Goal: Task Accomplishment & Management: Use online tool/utility

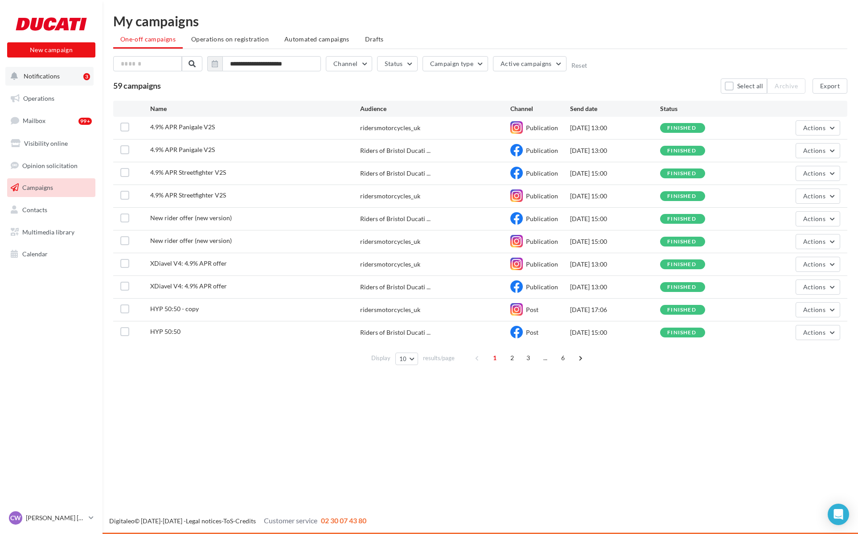
click at [39, 76] on span "Notifications" at bounding box center [42, 76] width 36 height 8
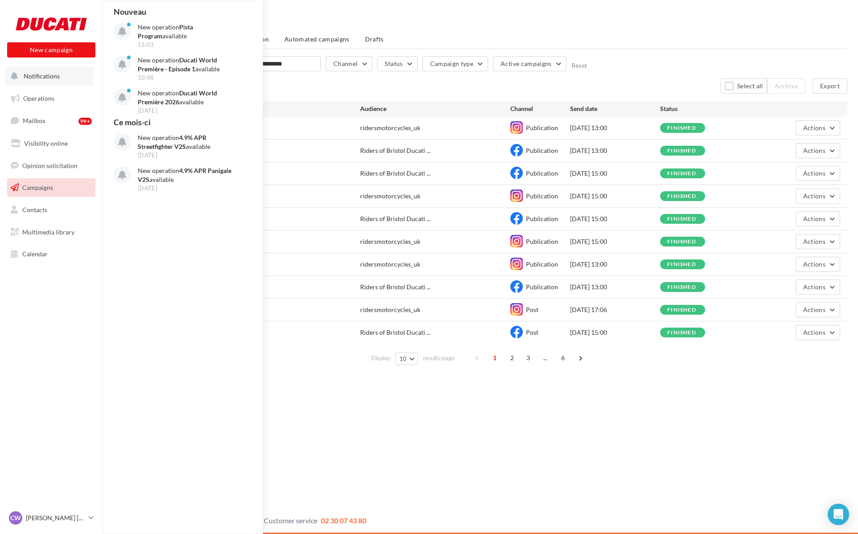
click at [34, 85] on button "Notifications Nouveau New operation Pista Program available 15:03 New operation…" at bounding box center [49, 76] width 88 height 19
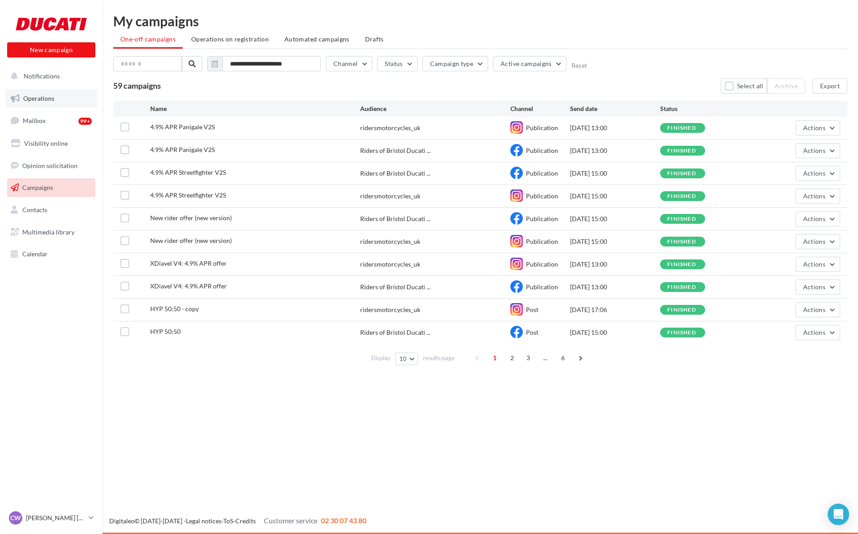
click at [46, 97] on span "Operations" at bounding box center [38, 98] width 31 height 8
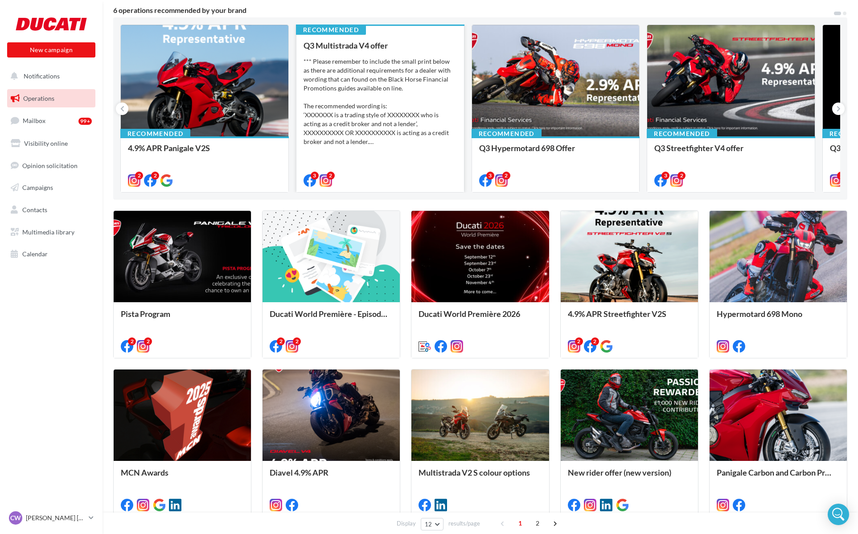
scroll to position [81, 0]
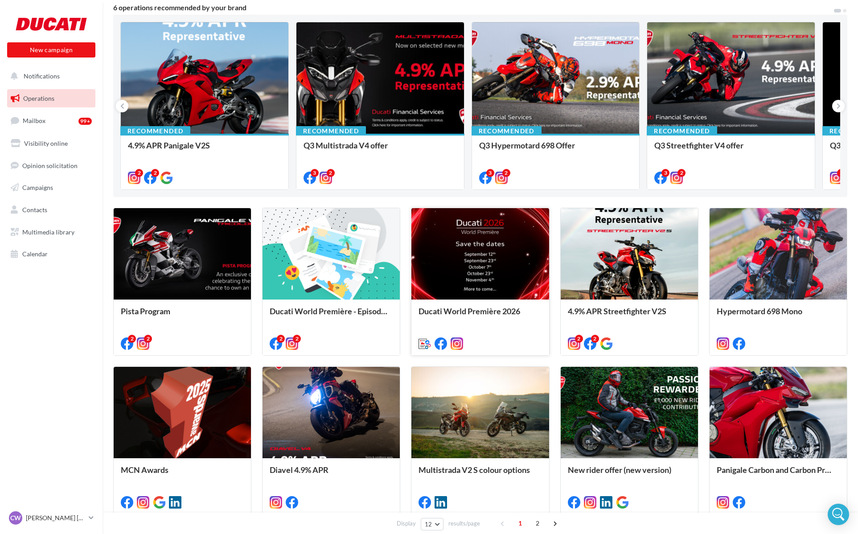
click at [480, 278] on div at bounding box center [479, 254] width 137 height 92
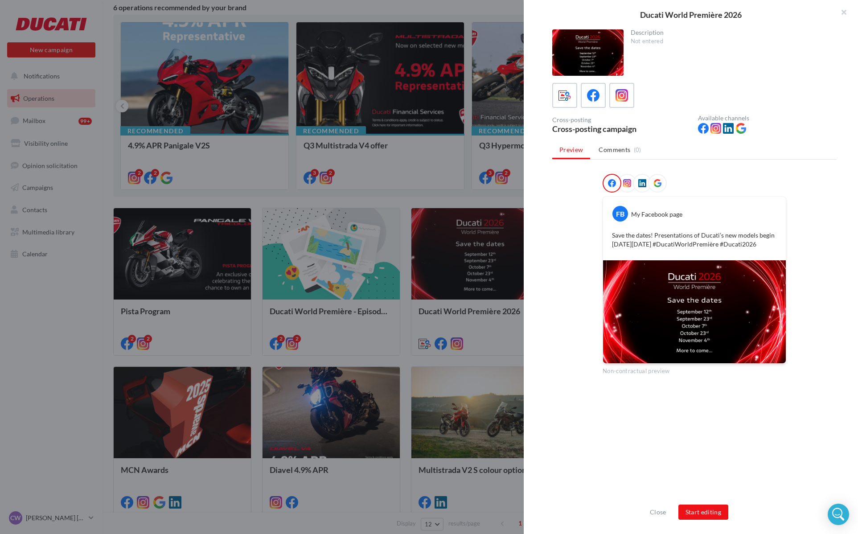
click at [407, 205] on div at bounding box center [429, 267] width 858 height 534
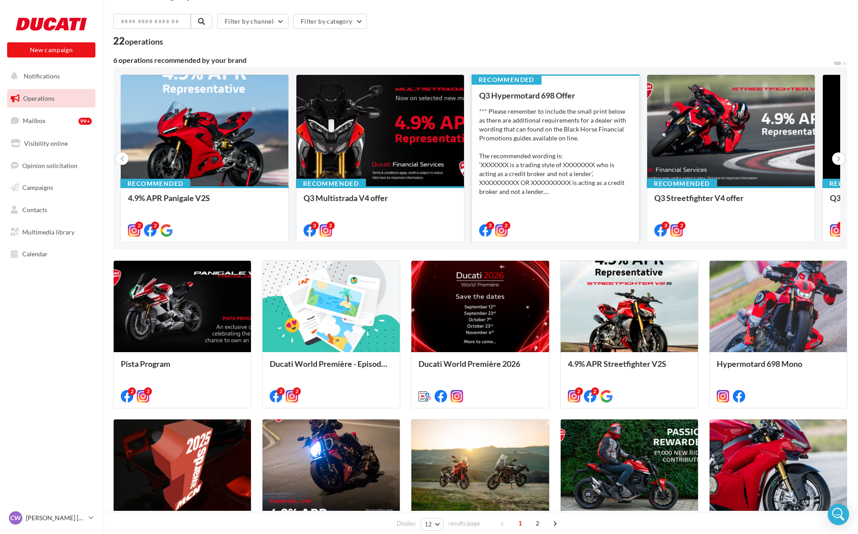
scroll to position [0, 0]
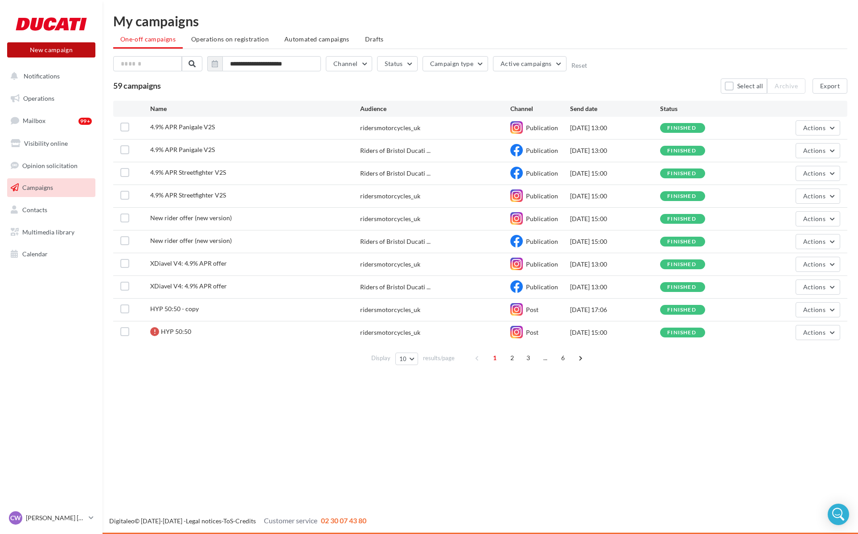
click at [68, 49] on button "New campaign" at bounding box center [51, 49] width 88 height 15
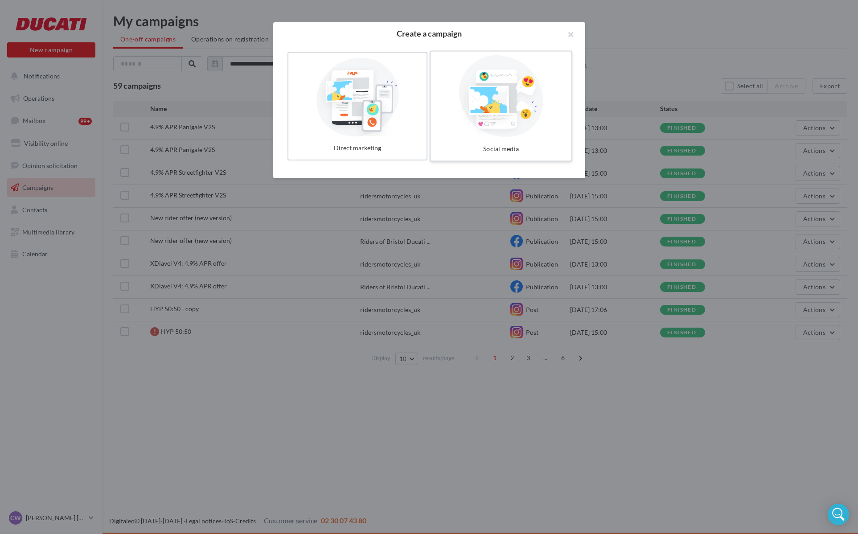
click at [523, 115] on div at bounding box center [501, 96] width 134 height 82
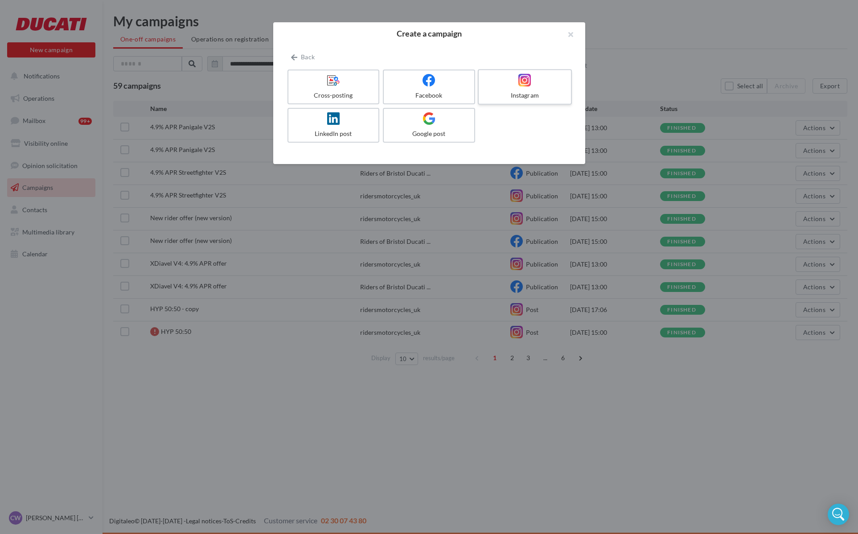
click at [516, 86] on div at bounding box center [524, 81] width 85 height 14
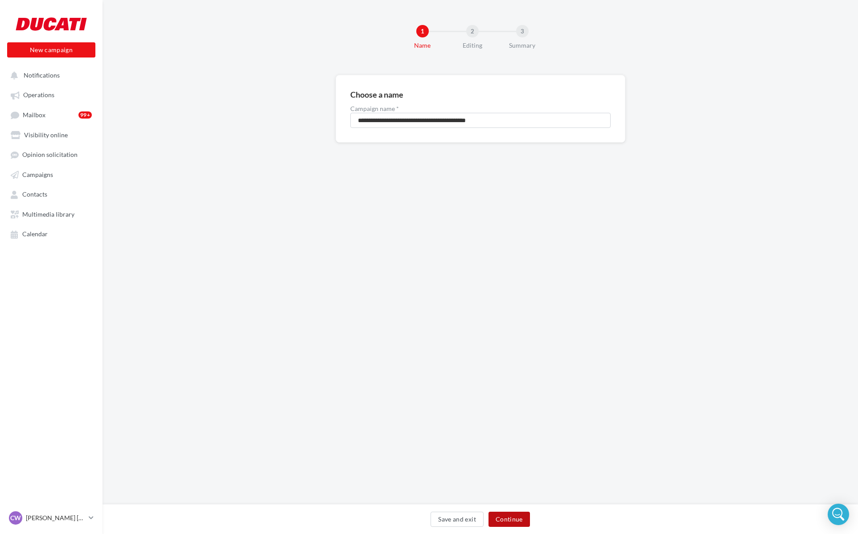
click at [512, 517] on button "Continue" at bounding box center [508, 519] width 41 height 15
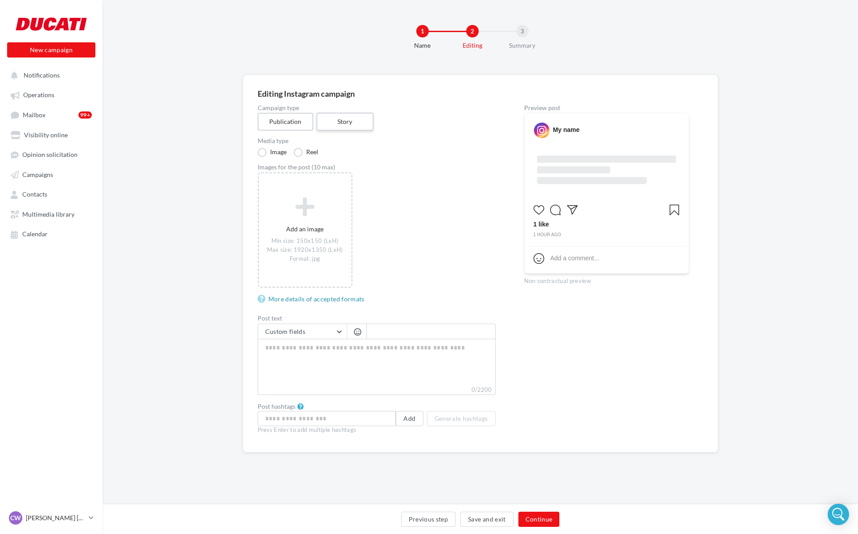
click at [359, 120] on label "Story" at bounding box center [344, 122] width 57 height 18
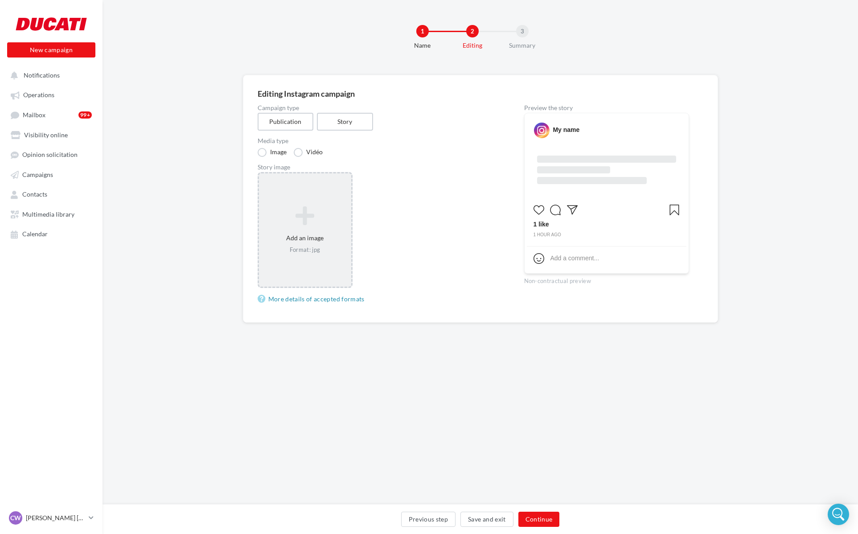
click at [293, 216] on icon at bounding box center [304, 215] width 85 height 21
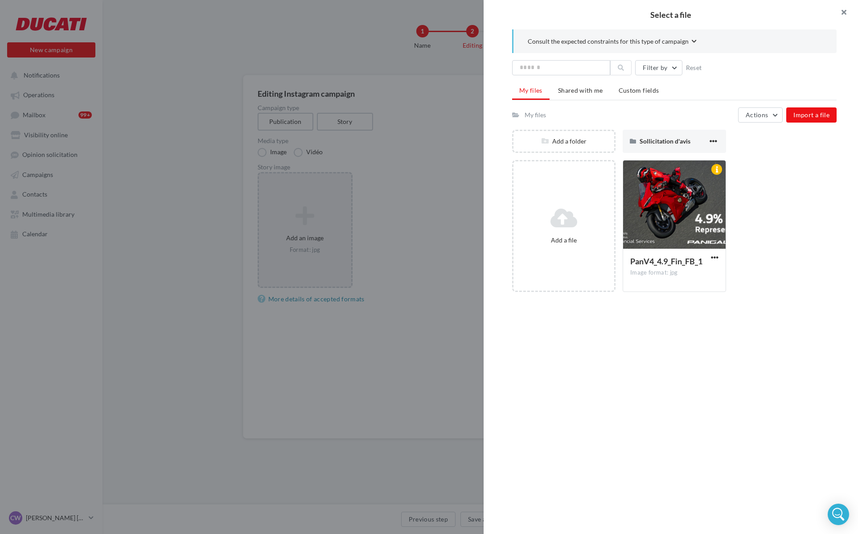
click at [838, 10] on button "button" at bounding box center [840, 13] width 36 height 27
